Goal: Find specific fact: Find specific fact

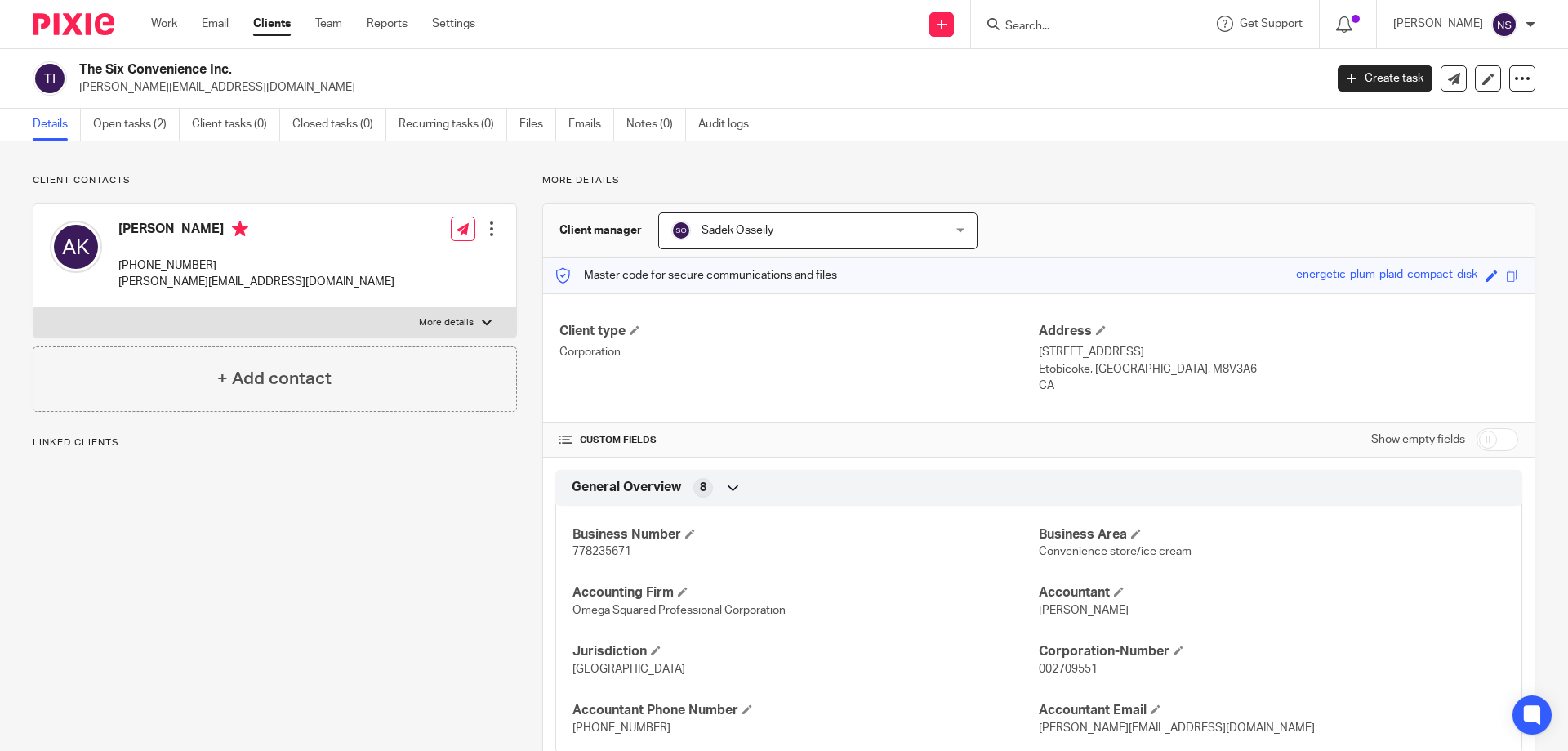
click at [1078, 21] on input "Search" at bounding box center [1077, 27] width 147 height 14
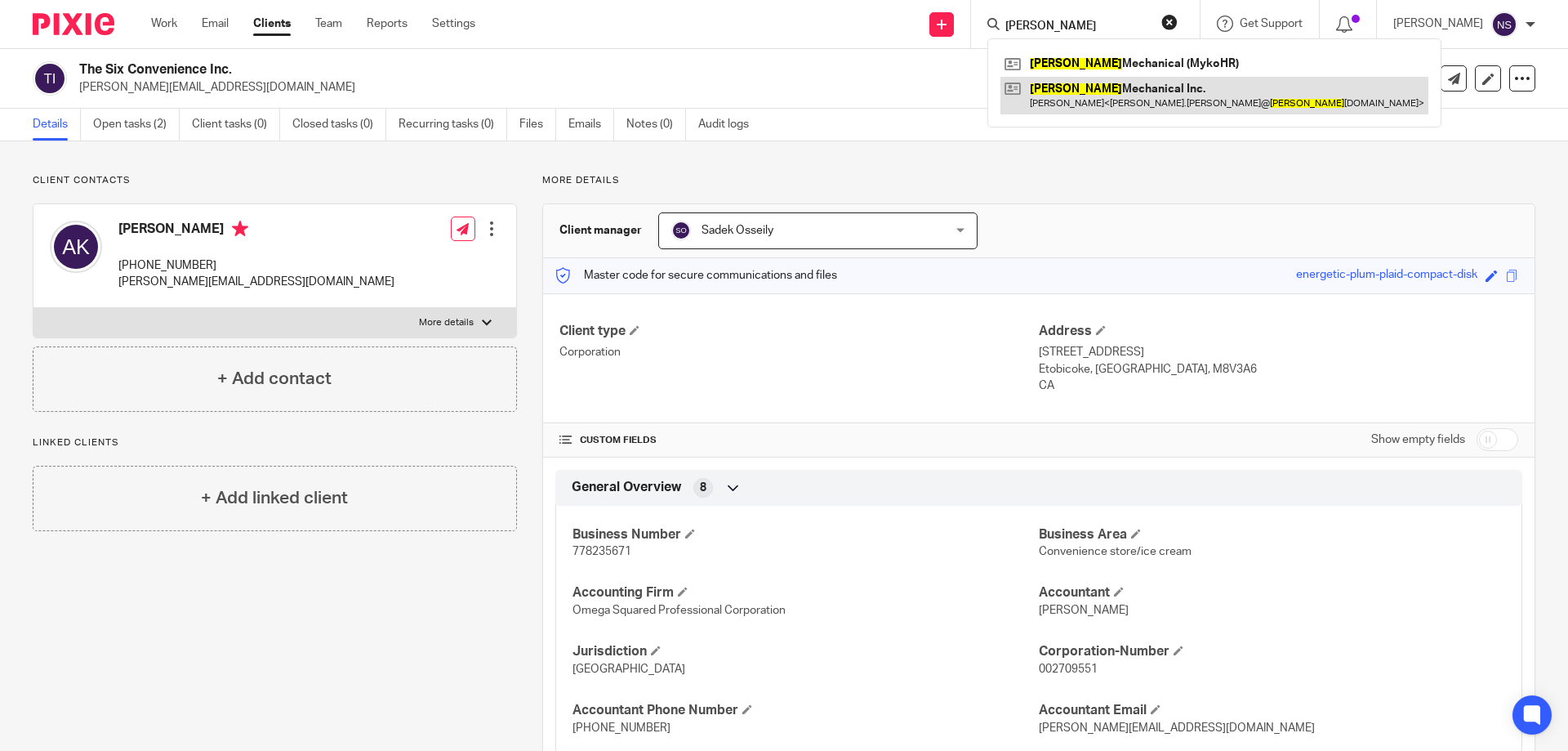
type input "crozier"
click at [1114, 88] on link at bounding box center [1214, 96] width 428 height 38
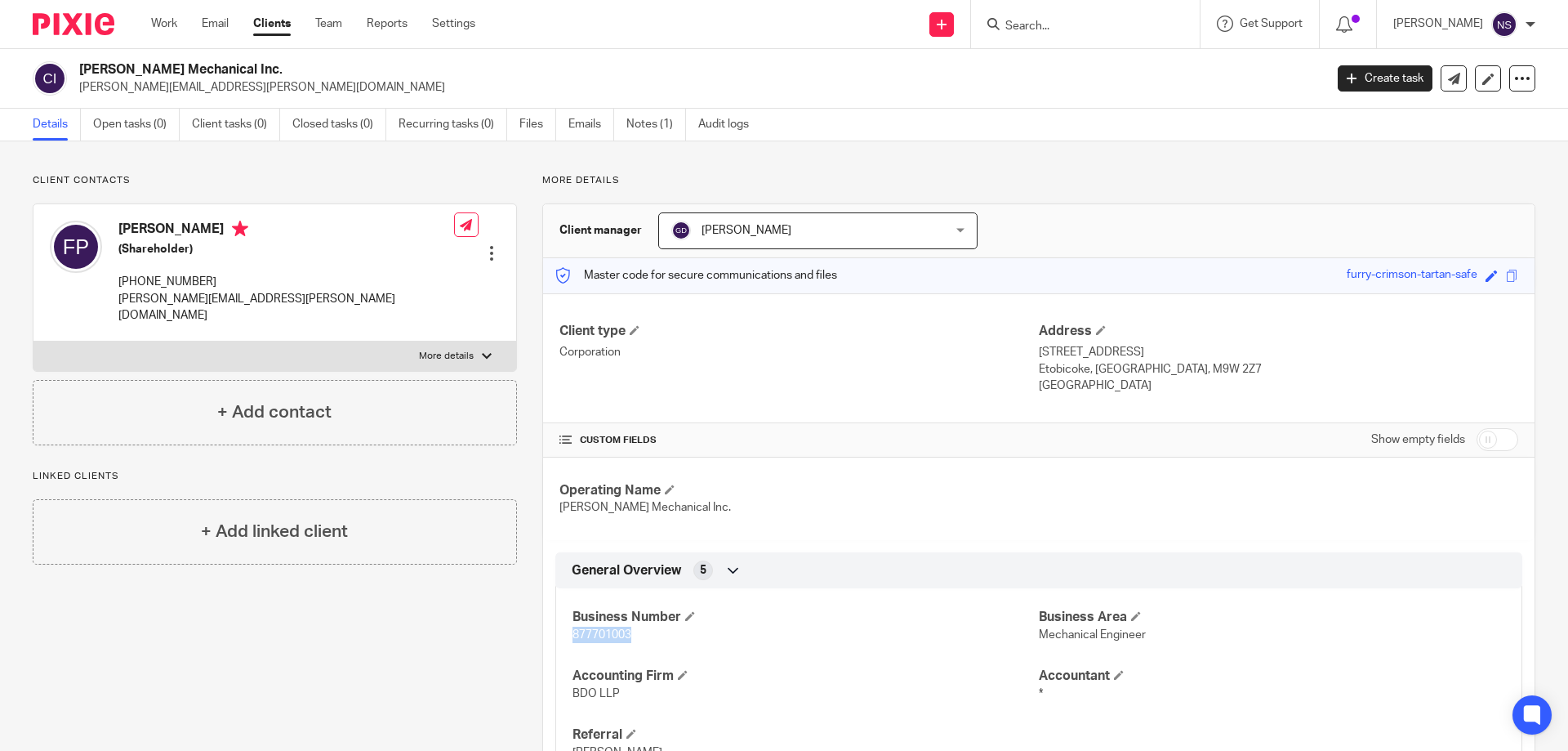
drag, startPoint x: 637, startPoint y: 635, endPoint x: 563, endPoint y: 635, distance: 74.0
click at [563, 635] on div "Business Number 877701003 Business Area Mechanical Engineer Accounting Firm BDO…" at bounding box center [1039, 678] width 967 height 205
copy span "877701003"
